Goal: Task Accomplishment & Management: Use online tool/utility

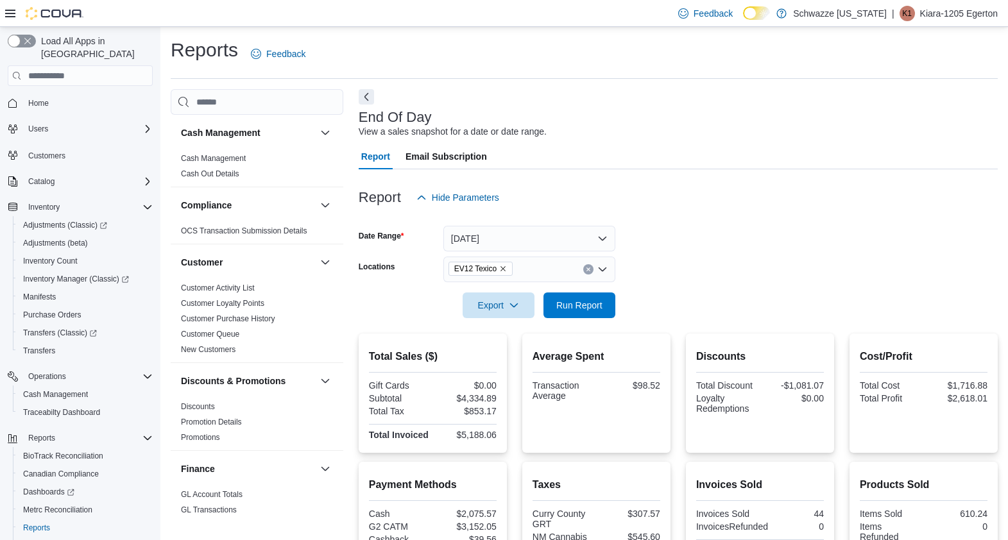
scroll to position [243, 0]
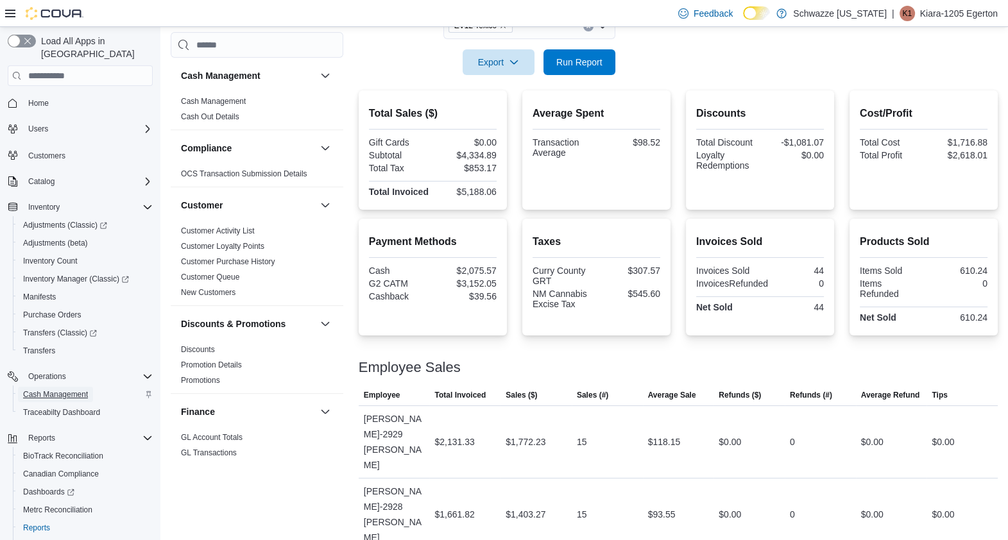
click at [65, 390] on span "Cash Management" at bounding box center [55, 395] width 65 height 10
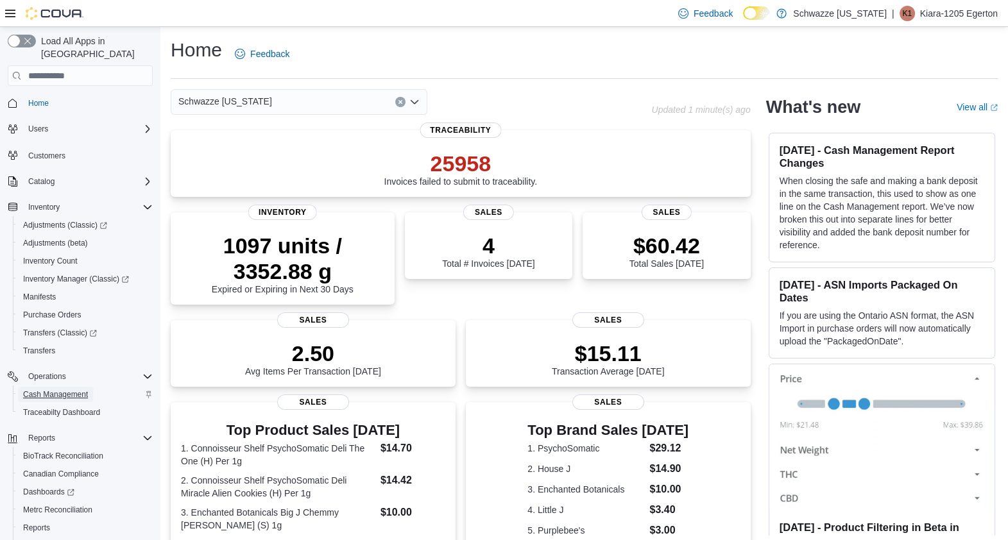
click at [42, 390] on span "Cash Management" at bounding box center [55, 395] width 65 height 10
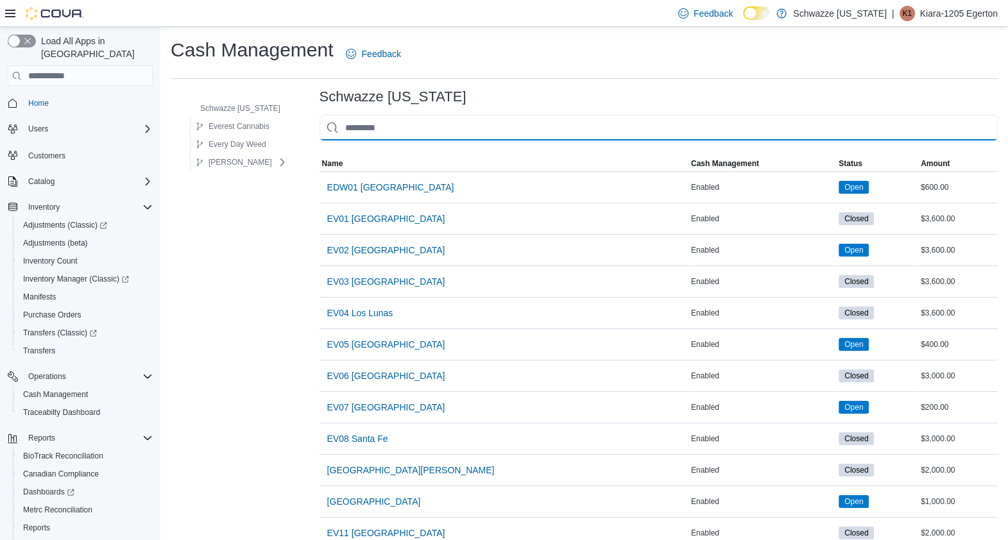
click at [346, 121] on input "This is a search bar. As you type, the results lower in the page will automatic…" at bounding box center [659, 128] width 678 height 26
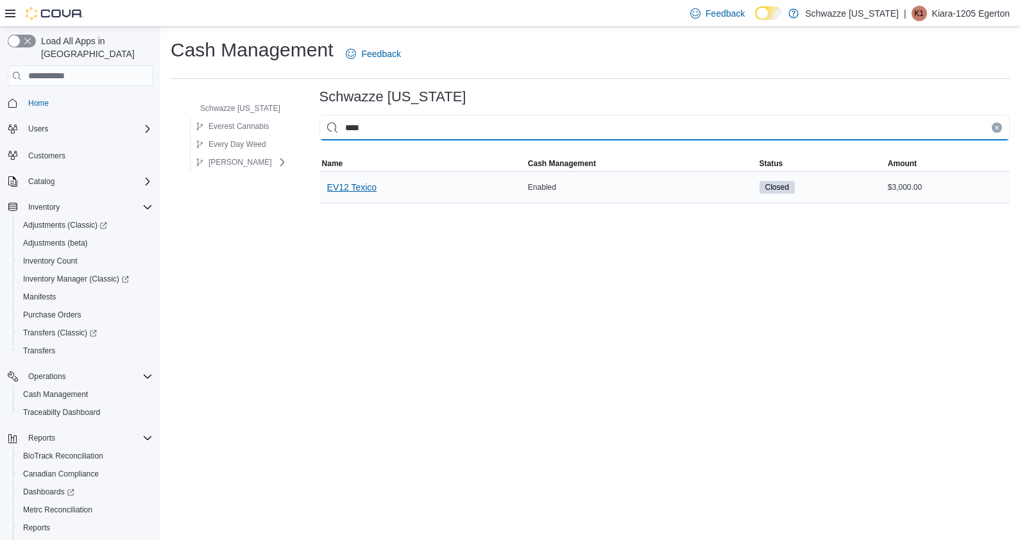
type input "****"
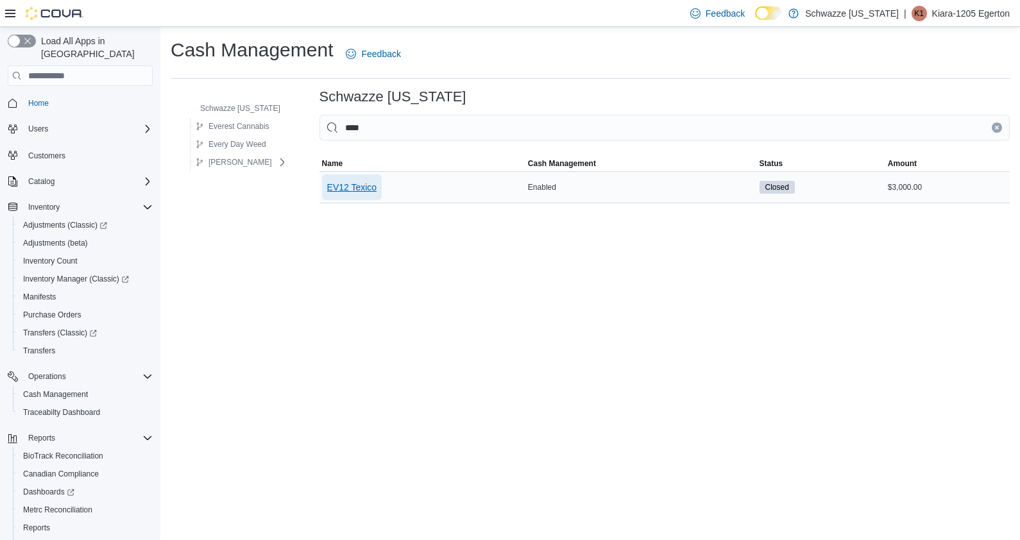
click at [327, 181] on span "EV12 Texico" at bounding box center [352, 187] width 50 height 13
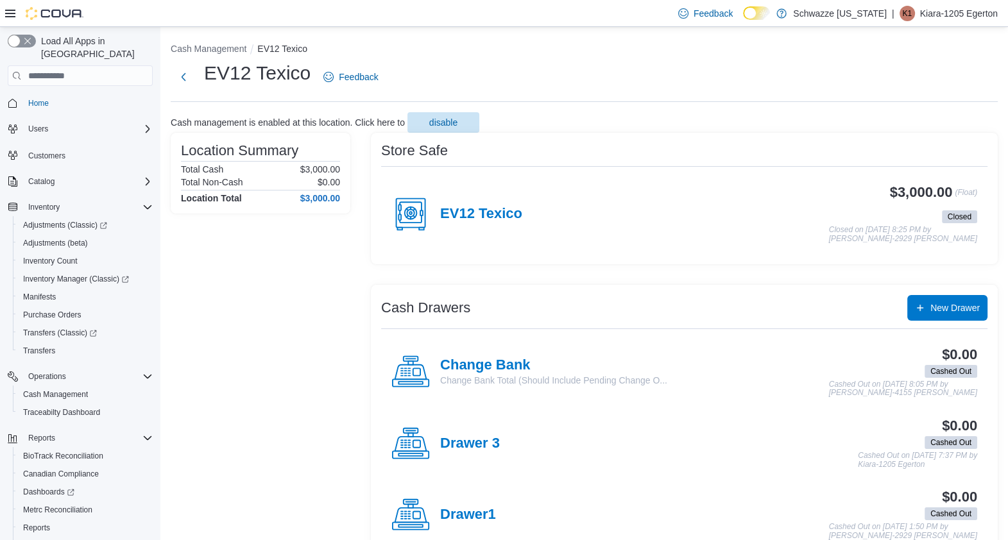
click at [405, 214] on circle at bounding box center [411, 213] width 12 height 12
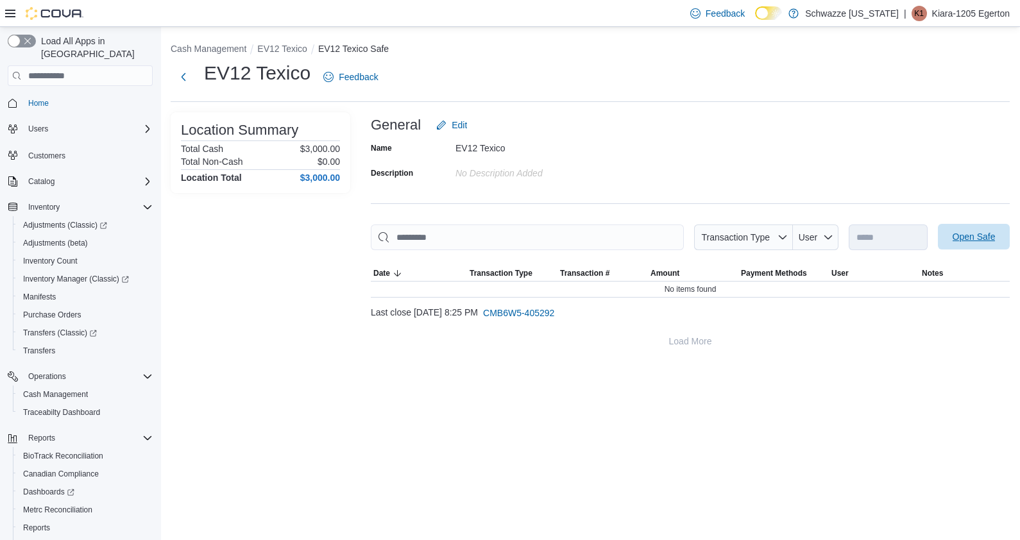
click at [963, 242] on span "Open Safe" at bounding box center [974, 236] width 43 height 13
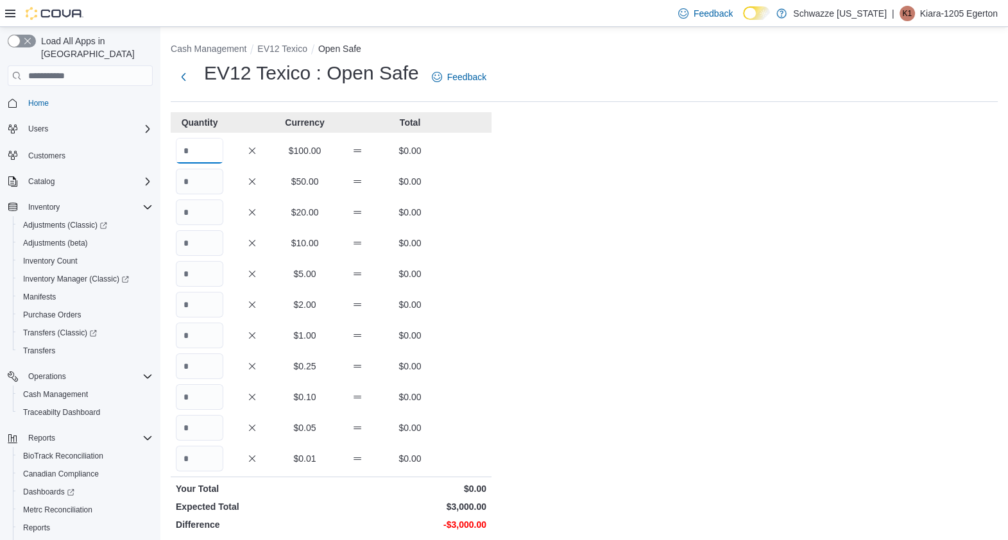
click at [207, 154] on input "Quantity" at bounding box center [199, 151] width 47 height 26
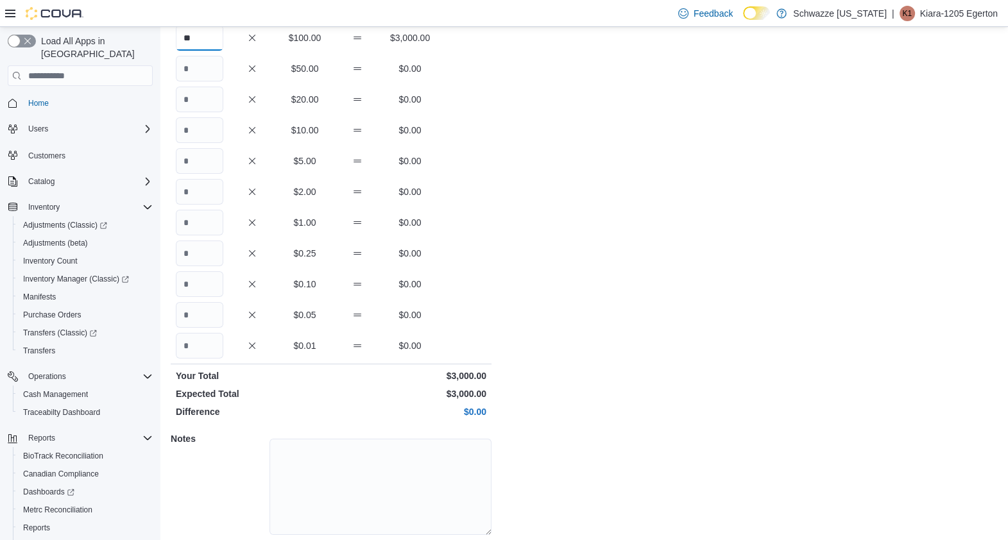
scroll to position [147, 0]
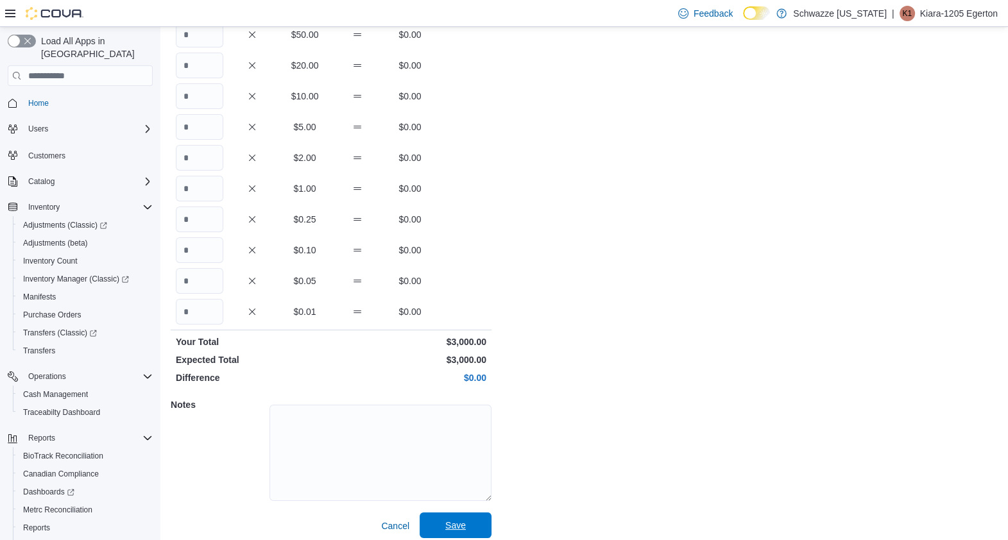
type input "**"
click at [445, 534] on span "Save" at bounding box center [455, 526] width 56 height 26
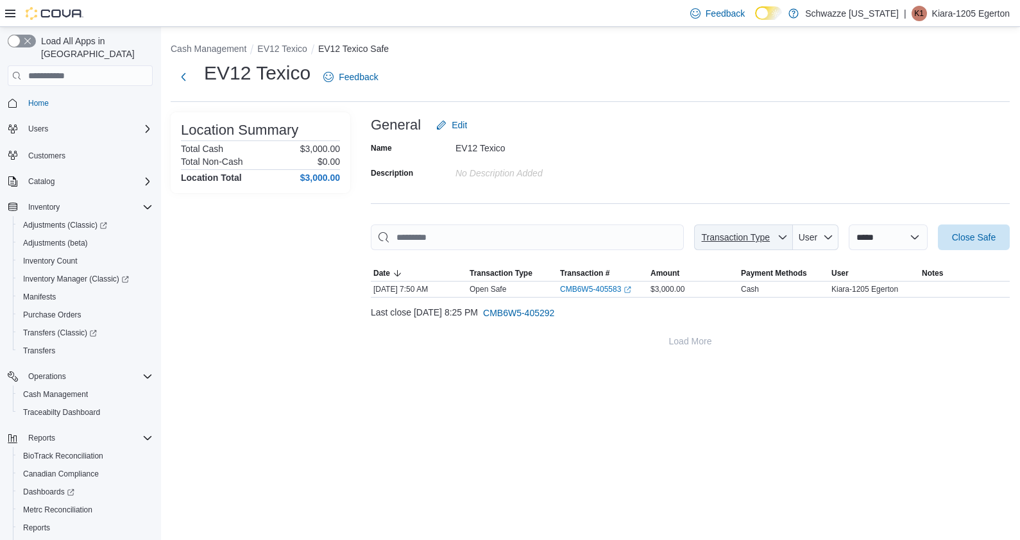
click at [732, 239] on span "Transaction Type" at bounding box center [735, 237] width 69 height 10
click at [849, 242] on select "**********" at bounding box center [888, 238] width 79 height 26
click at [851, 121] on div "General Edit" at bounding box center [690, 125] width 639 height 26
click at [600, 247] on input "This is a search bar. As you type, the results lower in the page will automatic…" at bounding box center [527, 238] width 313 height 26
click at [216, 54] on button "Cash Management" at bounding box center [209, 49] width 76 height 10
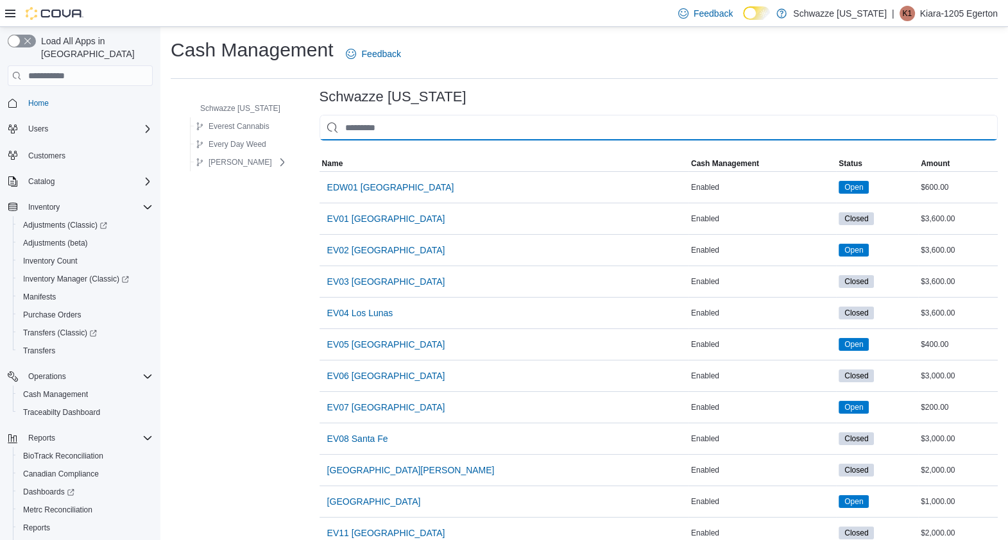
click at [361, 130] on input "This is a search bar. As you type, the results lower in the page will automatic…" at bounding box center [659, 128] width 678 height 26
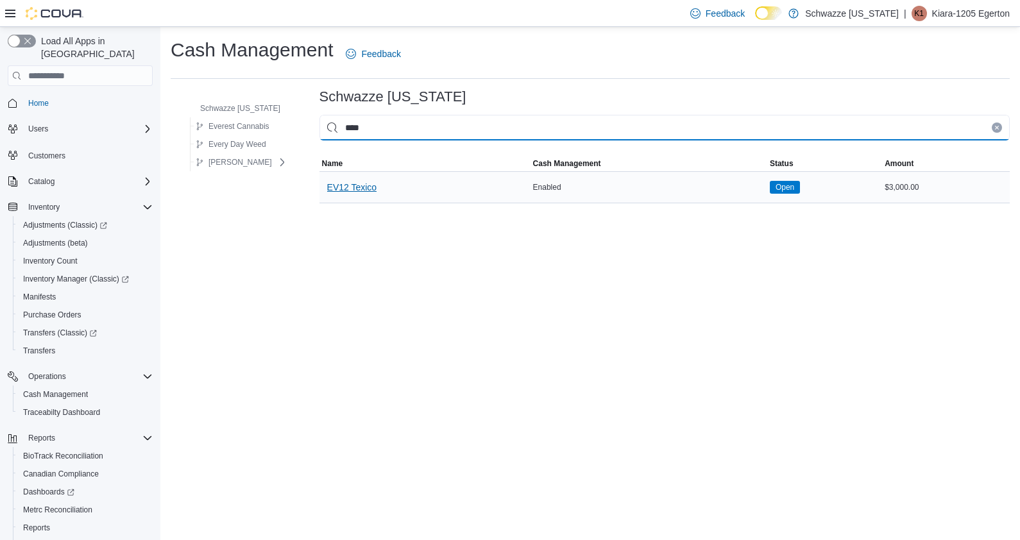
type input "****"
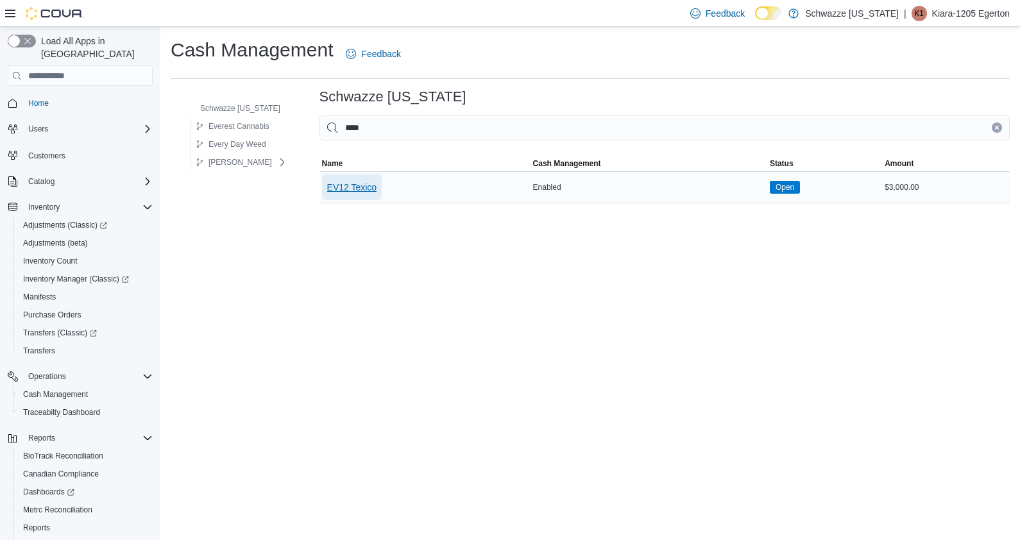
click at [336, 178] on span "EV12 Texico" at bounding box center [352, 188] width 50 height 26
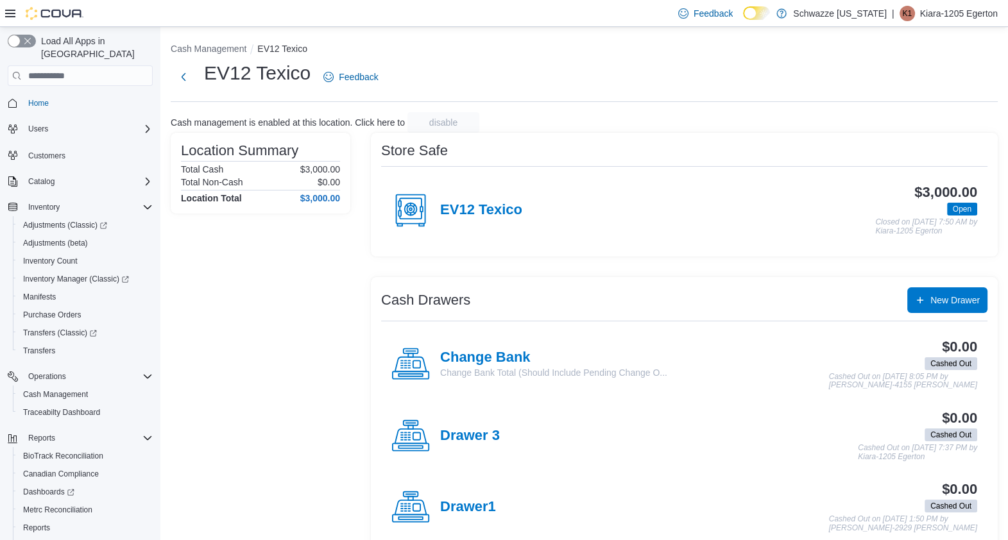
click at [957, 423] on h3 "$0.00" at bounding box center [959, 418] width 35 height 15
click at [963, 434] on span "Cashed Out" at bounding box center [950, 435] width 41 height 12
click at [450, 433] on h4 "Drawer 3" at bounding box center [470, 436] width 60 height 17
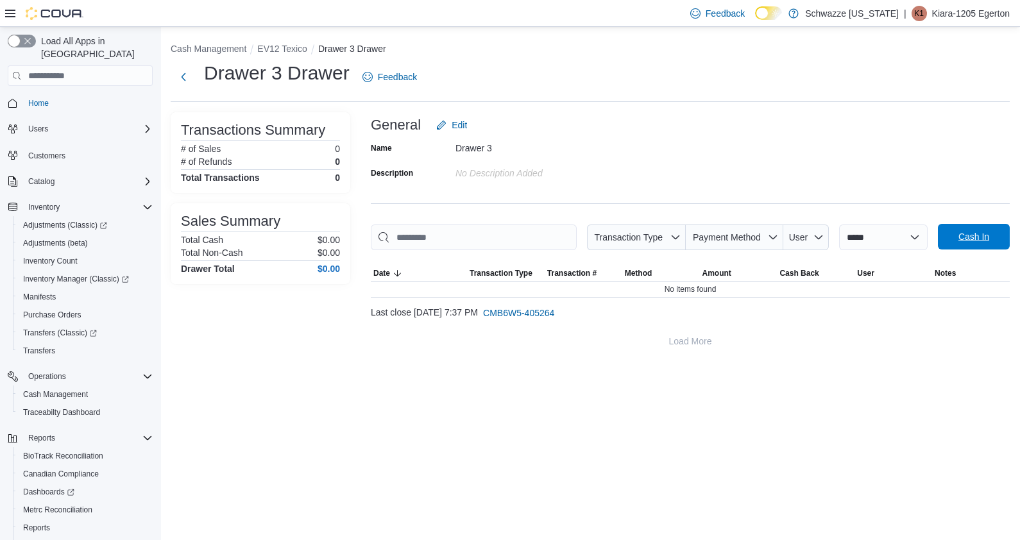
click at [969, 229] on span "Cash In" at bounding box center [974, 237] width 56 height 26
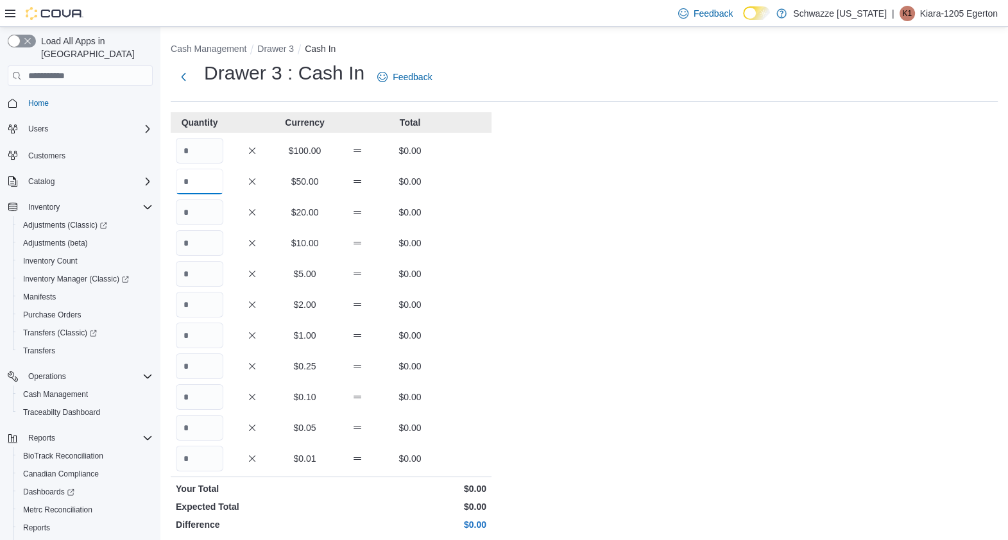
click at [209, 187] on input "Quantity" at bounding box center [199, 182] width 47 height 26
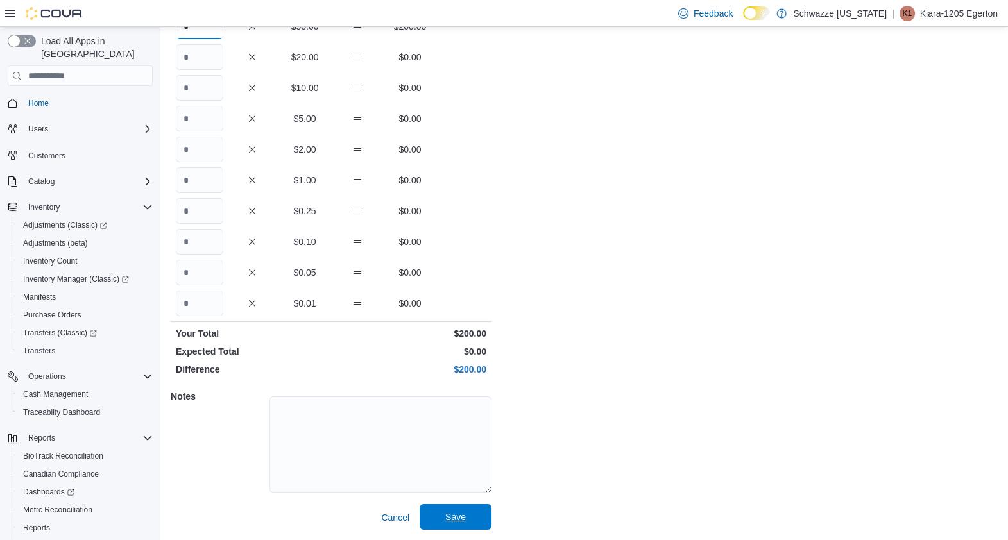
type input "*"
click at [476, 513] on span "Save" at bounding box center [455, 517] width 56 height 26
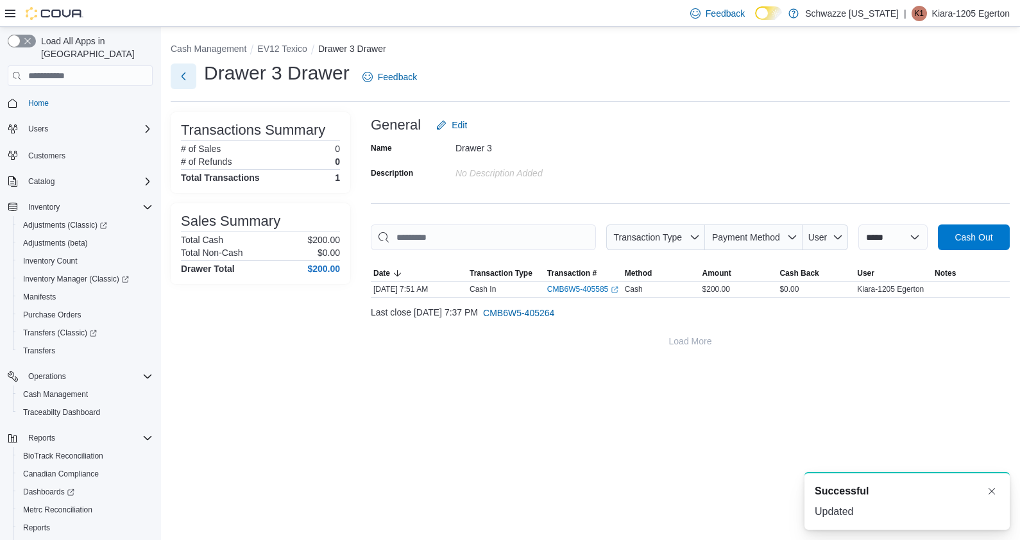
click at [173, 83] on button "Next" at bounding box center [184, 77] width 26 height 26
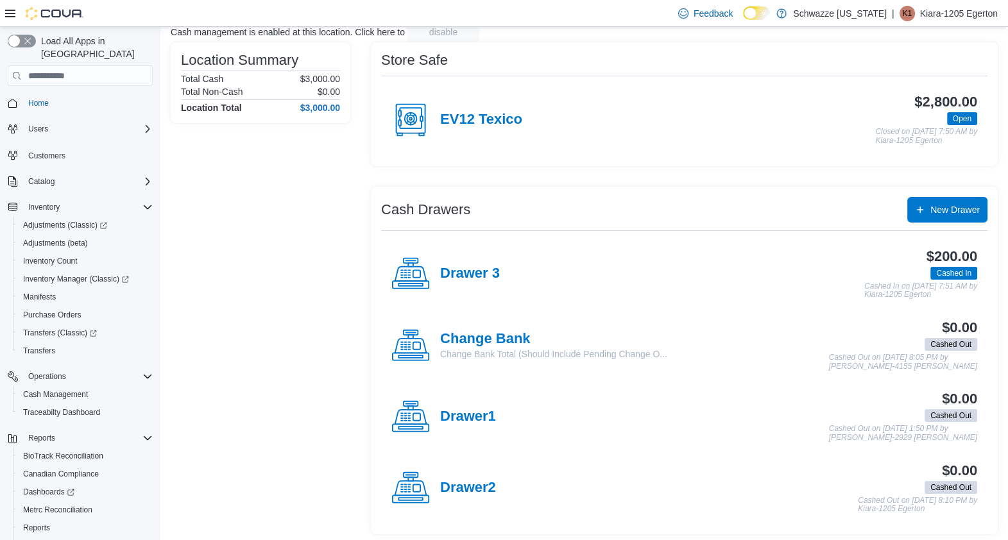
scroll to position [93, 0]
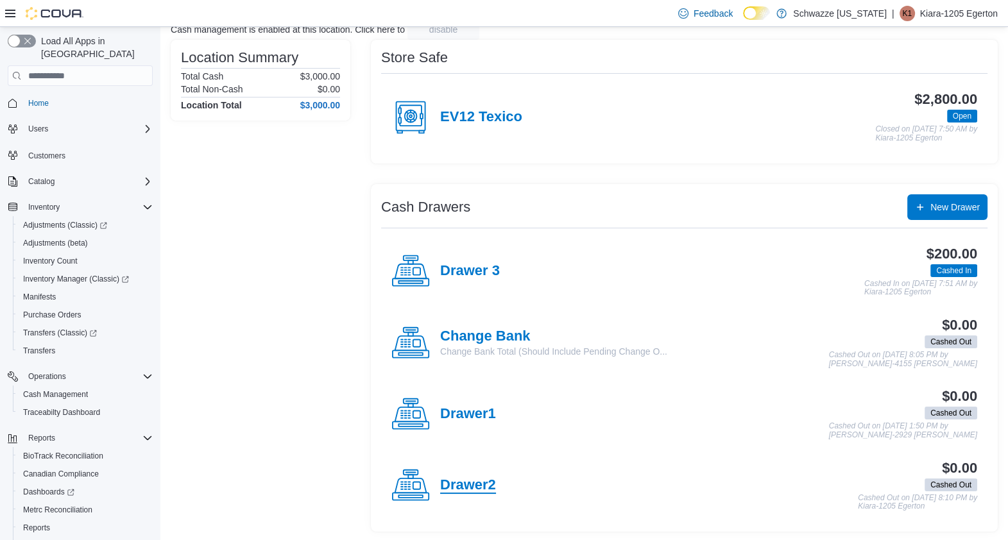
click at [447, 485] on h4 "Drawer2" at bounding box center [468, 485] width 56 height 17
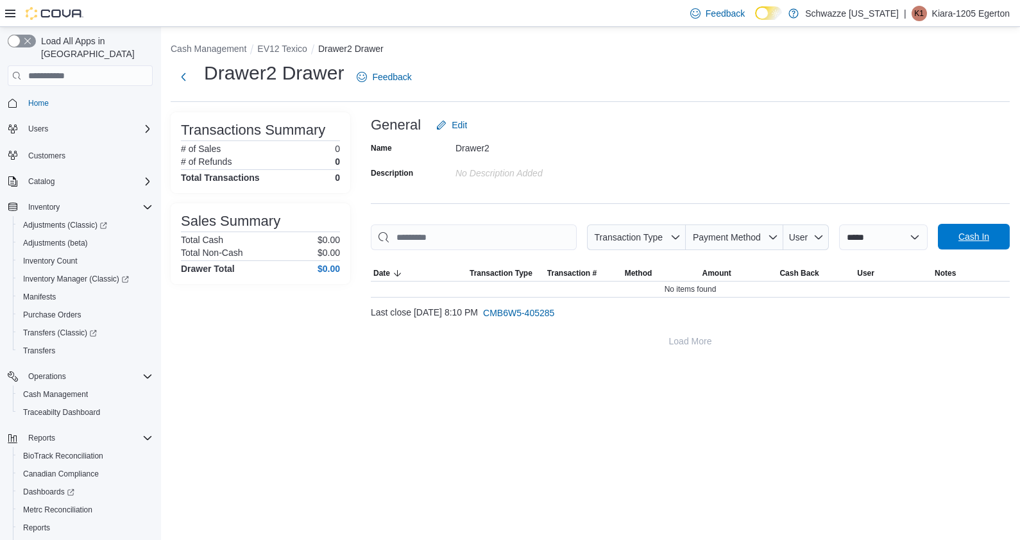
click at [956, 239] on span "Cash In" at bounding box center [974, 237] width 56 height 26
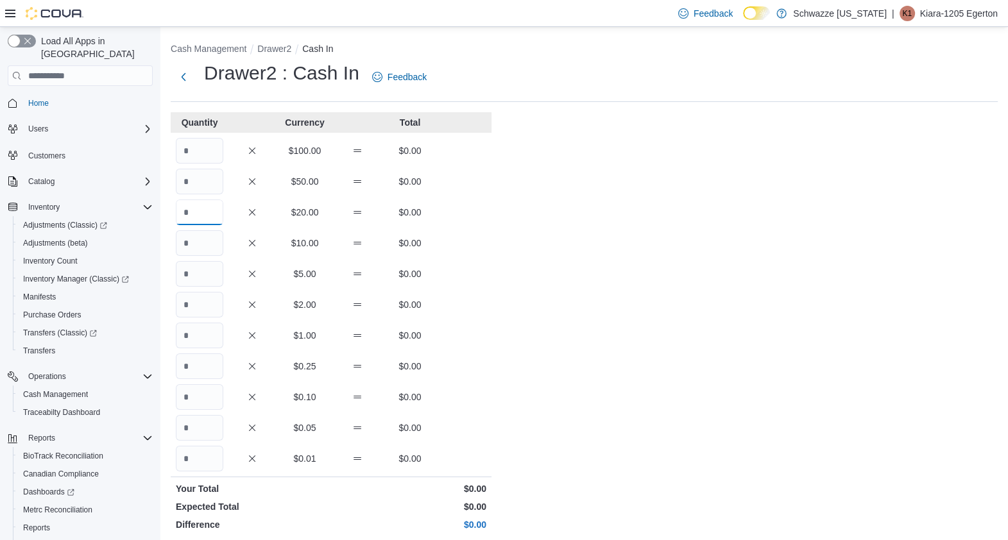
click at [212, 215] on input "Quantity" at bounding box center [199, 213] width 47 height 26
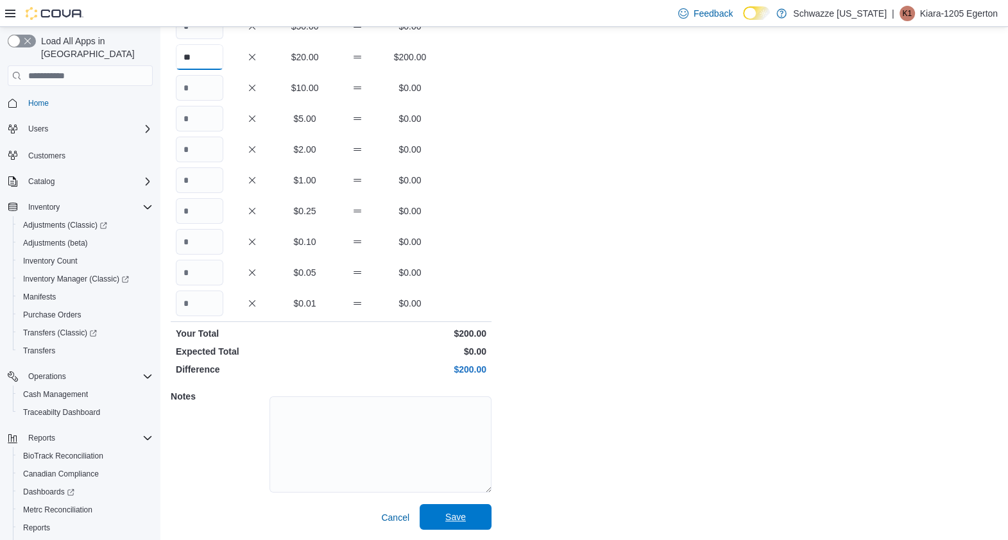
type input "**"
click at [448, 526] on span "Save" at bounding box center [455, 517] width 56 height 26
